Goal: Transaction & Acquisition: Purchase product/service

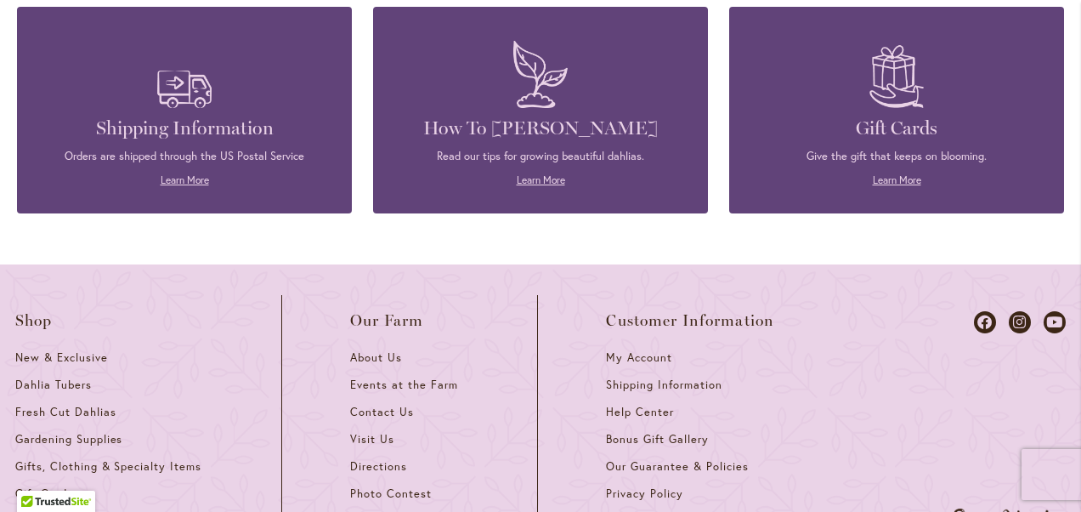
scroll to position [2005, 0]
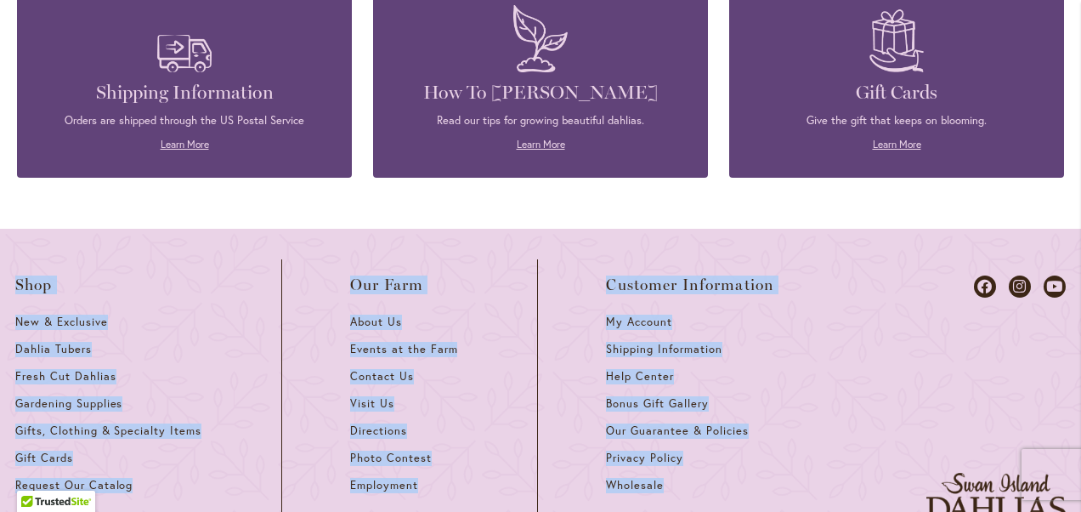
drag, startPoint x: 1065, startPoint y: 234, endPoint x: 1061, endPoint y: 76, distance: 158.1
drag, startPoint x: 1061, startPoint y: 76, endPoint x: 1031, endPoint y: 173, distance: 101.3
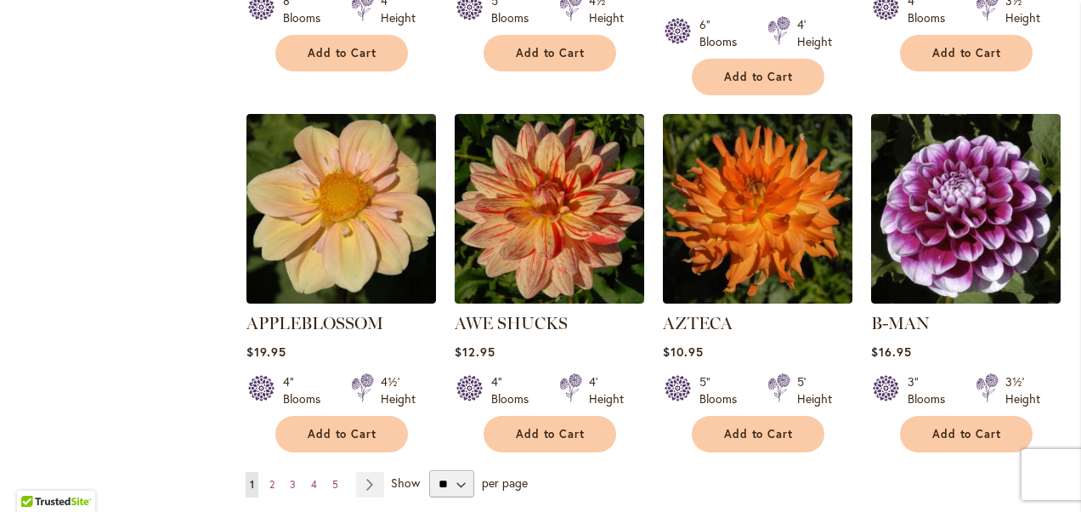
scroll to position [1360, 0]
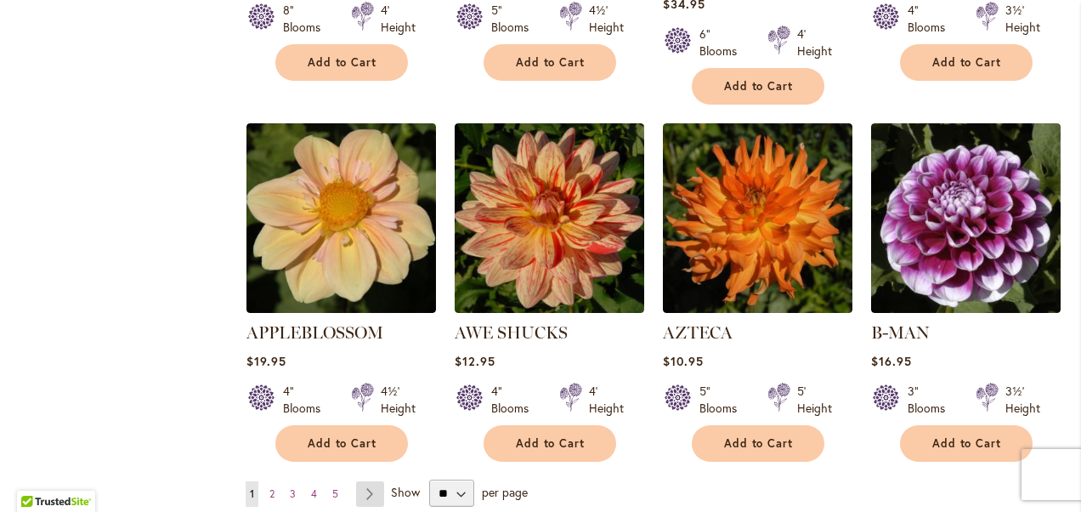
click at [371, 481] on link "Page Next" at bounding box center [370, 493] width 28 height 25
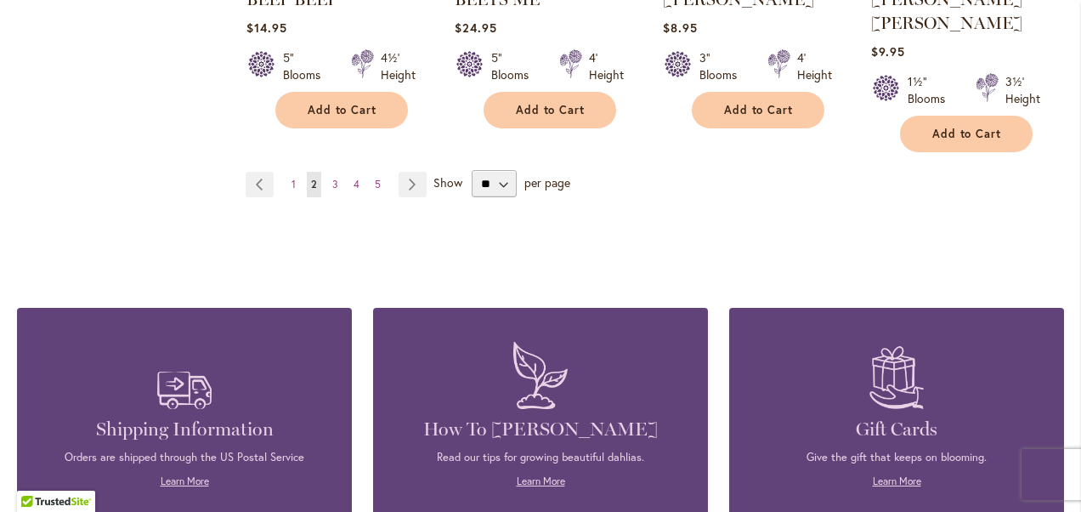
scroll to position [1747, 0]
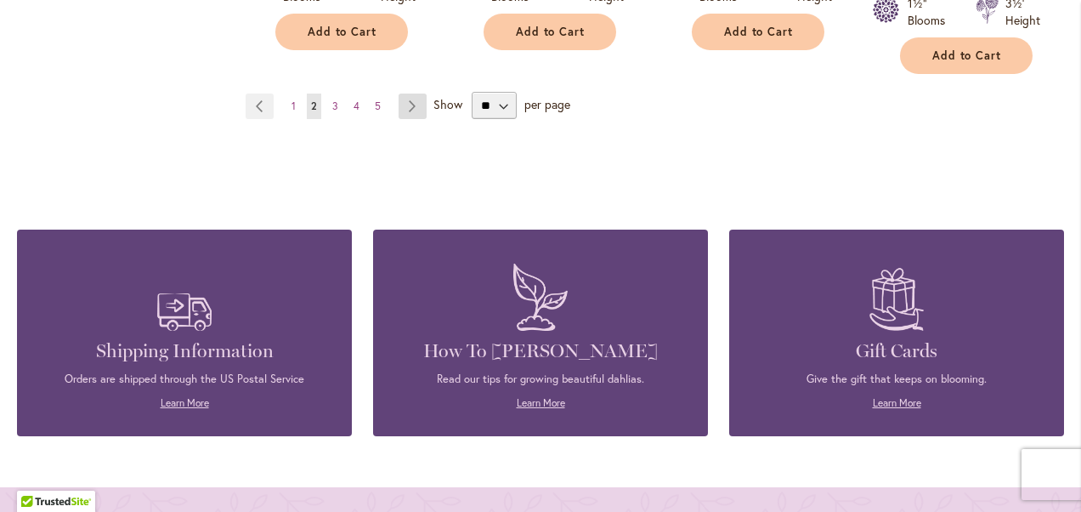
click at [404, 93] on link "Page Next" at bounding box center [413, 105] width 28 height 25
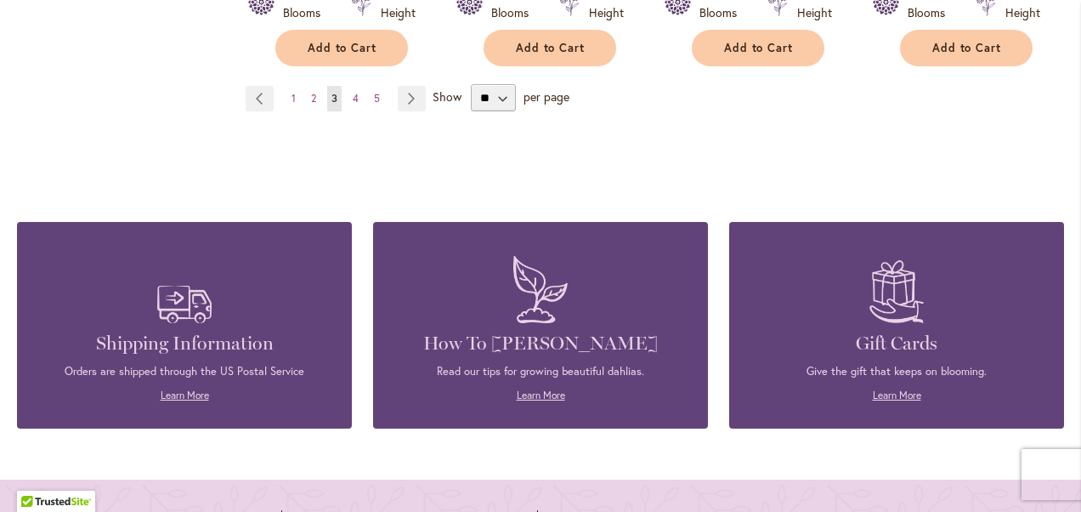
scroll to position [1734, 0]
